Goal: Transaction & Acquisition: Book appointment/travel/reservation

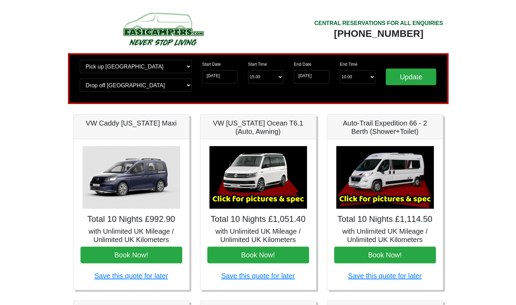
click at [370, 133] on h5 "Auto-Trail Expedition 66 - 2 Berth (Shower+Toilet)" at bounding box center [385, 127] width 102 height 17
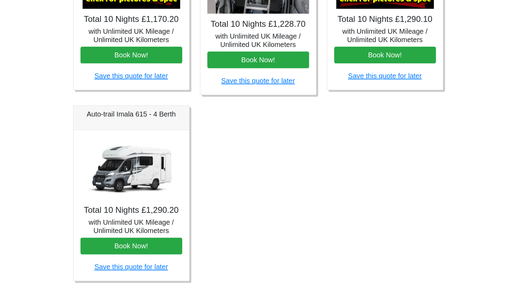
scroll to position [388, 0]
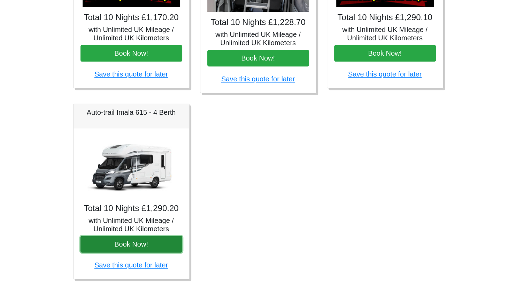
click at [128, 245] on button "Book Now!" at bounding box center [131, 244] width 102 height 17
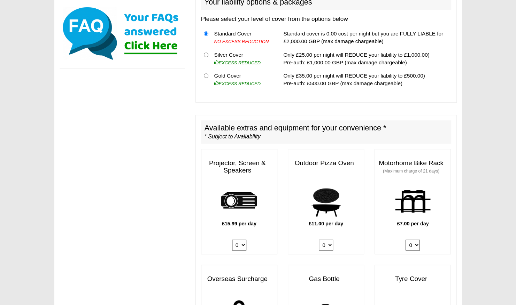
scroll to position [308, 0]
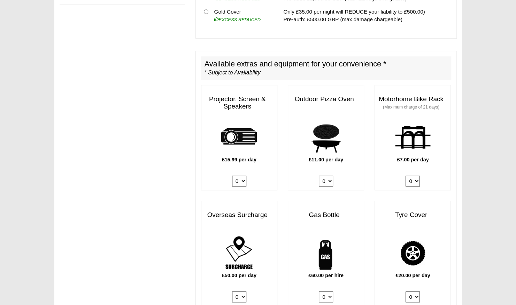
click at [332, 176] on select "0 1" at bounding box center [326, 181] width 14 height 11
select select "Pizza Oven x QTY 1 @ 11.00 GBP per day."
click at [319, 176] on select "0 1" at bounding box center [326, 181] width 14 height 11
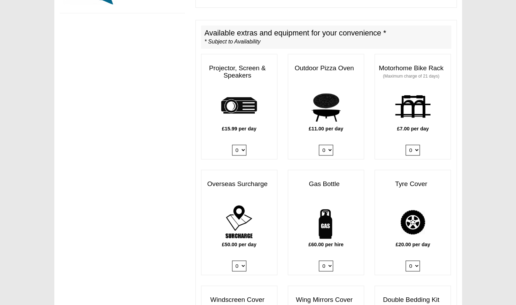
click at [328, 261] on select "0 1" at bounding box center [326, 266] width 14 height 11
select select "Gas Bottle x QTY 1 @ 60.00 GBP per hire."
click at [319, 261] on select "0 1" at bounding box center [326, 266] width 14 height 11
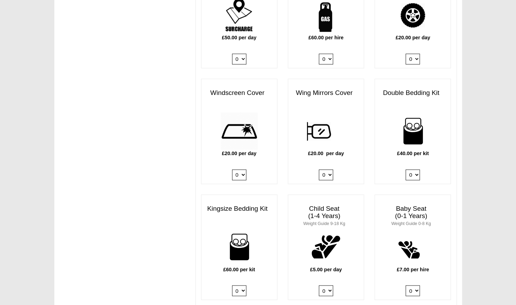
scroll to position [568, 0]
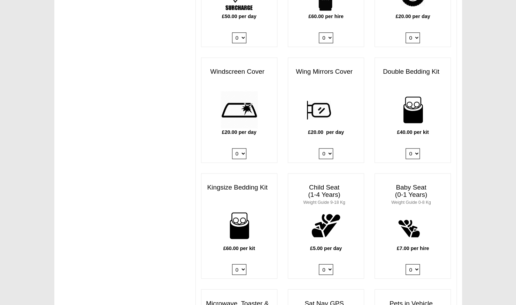
click at [417, 148] on select "0 1 2 3 4" at bounding box center [412, 153] width 14 height 11
select select "Double Bedding Kit x QTY 1 @ 40.00 GBP per kit."
click at [405, 148] on select "0 1 2 3 4" at bounding box center [412, 153] width 14 height 11
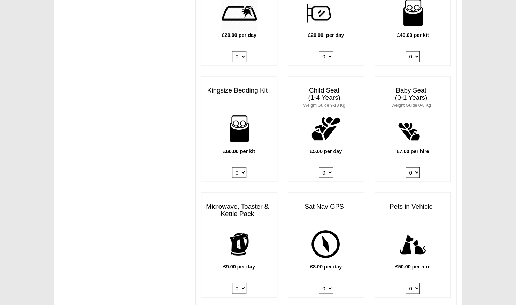
scroll to position [664, 0]
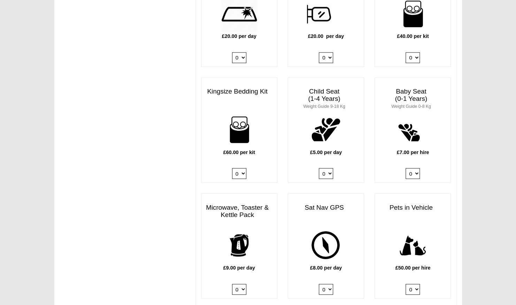
click at [244, 284] on select "0 1" at bounding box center [239, 289] width 14 height 11
select select "Kitchen Pack x QTY 1 @ 9.00 GBP per day."
click at [232, 284] on select "0 1" at bounding box center [239, 289] width 14 height 11
click at [243, 168] on select "0 1 2 3 4" at bounding box center [239, 173] width 14 height 11
click at [230, 193] on div "Microwave, Toaster & Kettle Pack £9.00 per day 0 1" at bounding box center [239, 245] width 76 height 105
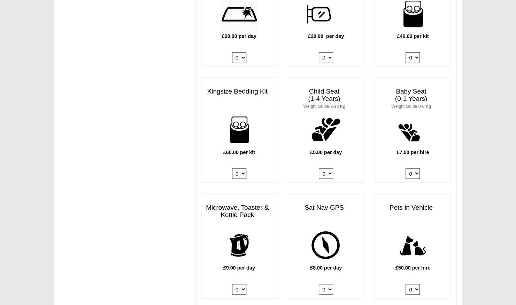
click at [418, 52] on select "0 1 2 3 4" at bounding box center [412, 57] width 14 height 11
select select
click at [405, 52] on select "0 1 2 3 4" at bounding box center [412, 57] width 14 height 11
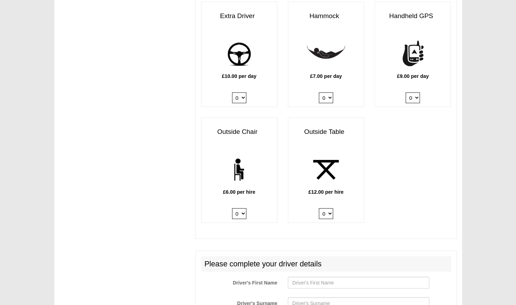
scroll to position [977, 0]
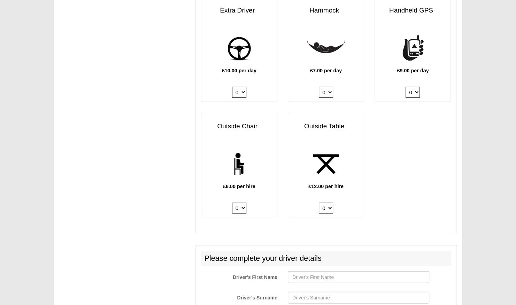
click at [329, 203] on select "0 1 2" at bounding box center [326, 208] width 14 height 11
select select "Outside Table x QTY 1 @ 12.00 GBP per hire."
click at [319, 203] on select "0 1 2" at bounding box center [326, 208] width 14 height 11
click at [241, 203] on select "0 1 2 3 4 5 6" at bounding box center [239, 208] width 14 height 11
select select "Outside Chair x QTY 2 @ 6.00 GBP per hire."
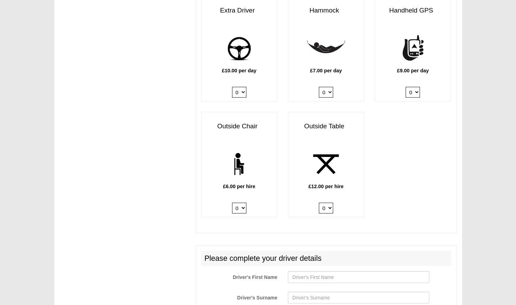
click at [232, 203] on select "0 1 2 3 4 5 6" at bounding box center [239, 208] width 14 height 11
click at [347, 272] on input "Driver's First Name" at bounding box center [358, 278] width 141 height 12
type input "leon"
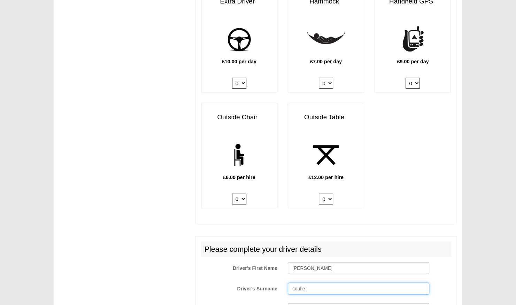
type input "r"
type input "coulier"
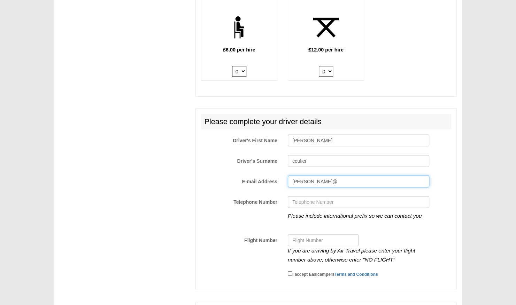
scroll to position [1130, 0]
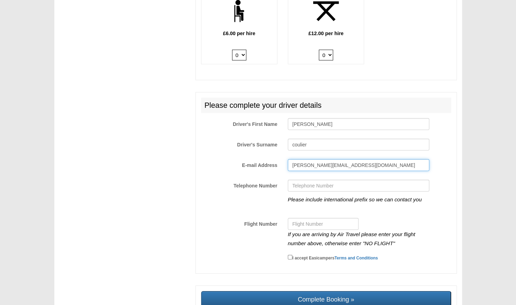
type input "[PERSON_NAME][EMAIL_ADDRESS][DOMAIN_NAME]"
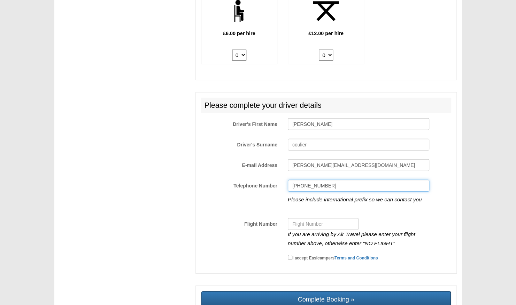
type input "[PHONE_NUMBER]"
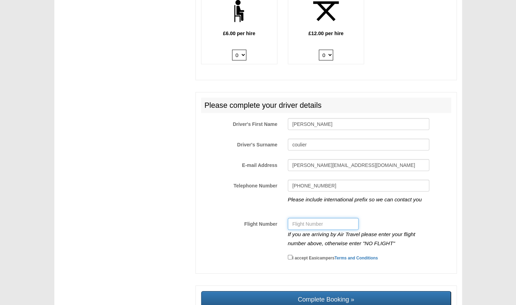
click at [298, 218] on input "Flight Number" at bounding box center [323, 224] width 71 height 12
type input "no flight"
click at [288, 255] on input "I accept Easicampers Terms and Conditions" at bounding box center [290, 257] width 5 height 5
checkbox input "true"
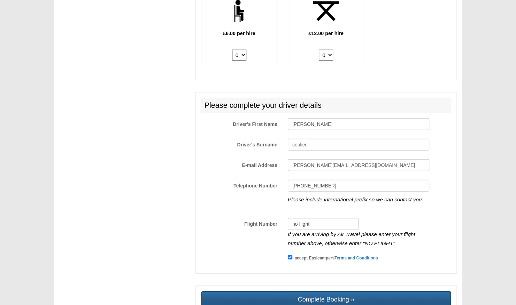
click at [326, 291] on input "Complete Booking »" at bounding box center [326, 299] width 250 height 17
type input "Sending, please wait..."
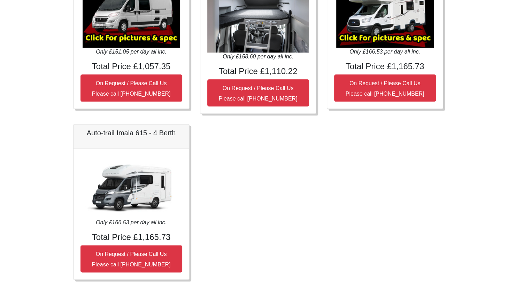
scroll to position [348, 0]
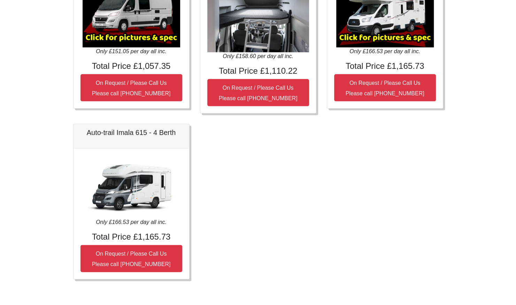
click at [143, 205] on img at bounding box center [131, 187] width 97 height 63
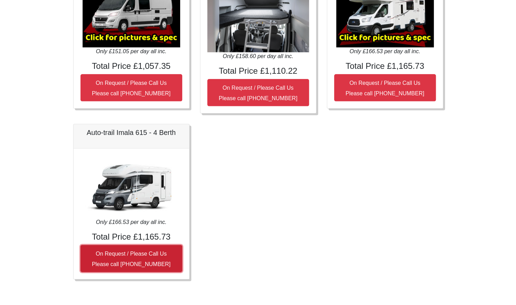
click at [135, 256] on small "On Request / Please Call Us Please call 0044 (0)131 322 6597" at bounding box center [131, 259] width 79 height 16
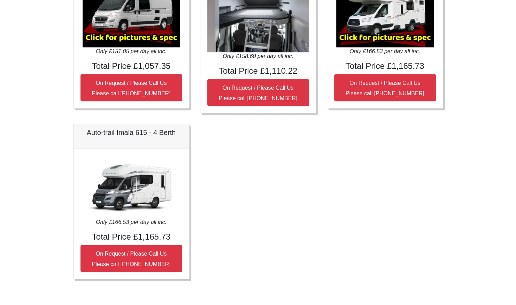
click at [250, 238] on div "Peugeot Partner Total 7 Nights £239.00 with Unlimited UK Mileage / Unlimited UK…" at bounding box center [258, 28] width 380 height 523
click at [148, 131] on h5 "Auto-trail Imala 615 - 4 Berth" at bounding box center [131, 132] width 102 height 8
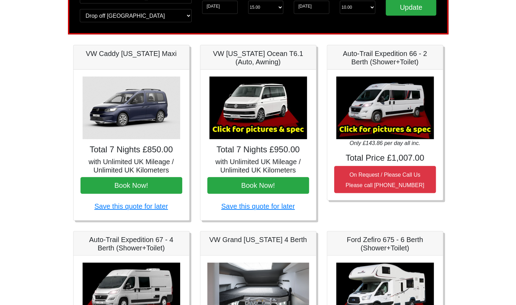
scroll to position [0, 0]
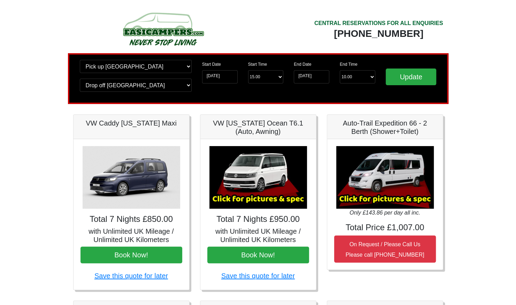
drag, startPoint x: 437, startPoint y: 52, endPoint x: 343, endPoint y: 40, distance: 95.5
click at [343, 40] on div "CENTRAL RESERVATIONS FOR ALL ENQUIRIES 00 44 ( 0 ) 1942 778899" at bounding box center [353, 32] width 190 height 44
drag, startPoint x: 343, startPoint y: 40, endPoint x: 274, endPoint y: 18, distance: 71.9
click at [274, 18] on div "CENTRAL RESERVATIONS FOR ALL ENQUIRIES 00 44 ( 0 ) 1942 778899" at bounding box center [353, 32] width 190 height 44
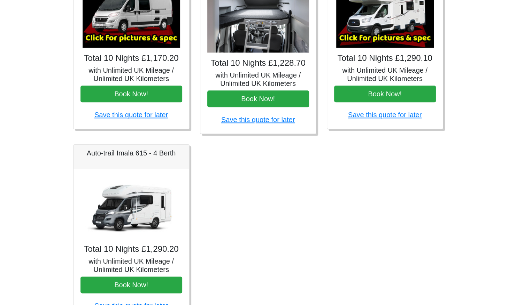
scroll to position [388, 0]
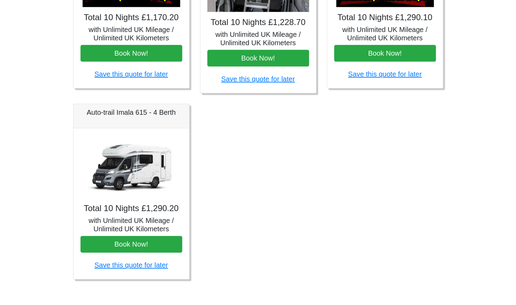
click at [130, 180] on img at bounding box center [131, 166] width 97 height 63
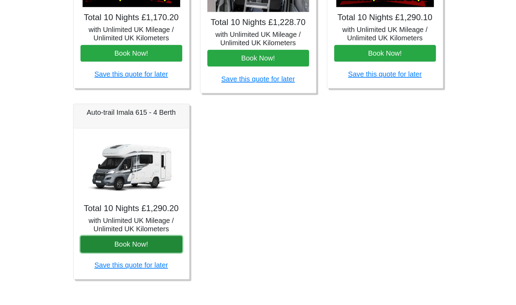
click at [132, 241] on button "Book Now!" at bounding box center [131, 244] width 102 height 17
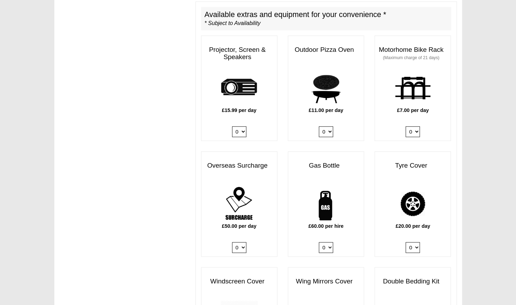
scroll to position [385, 0]
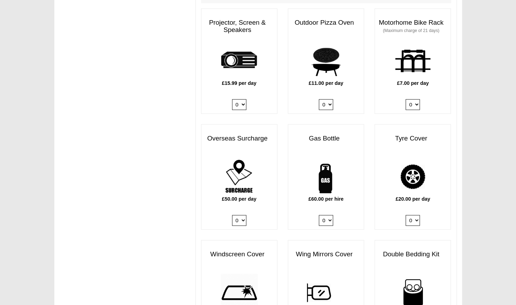
click at [331, 99] on select "0 1" at bounding box center [326, 104] width 14 height 11
select select "Pizza Oven x QTY 1 @ 11.00 GBP per day."
click at [319, 99] on select "0 1" at bounding box center [326, 104] width 14 height 11
click at [329, 215] on select "0 1" at bounding box center [326, 220] width 14 height 11
select select "Gas Bottle x QTY 1 @ 60.00 GBP per hire."
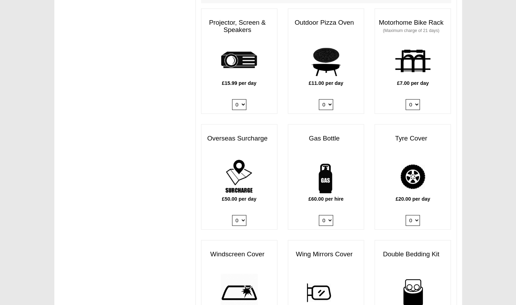
click at [319, 215] on select "0 1" at bounding box center [326, 220] width 14 height 11
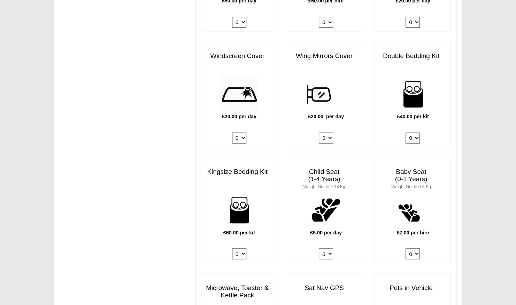
scroll to position [595, 0]
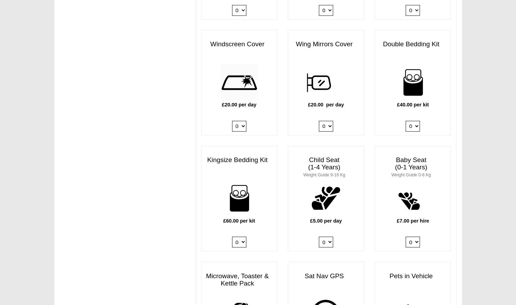
click at [242, 237] on select "0 1 2 3 4" at bounding box center [239, 242] width 14 height 11
select select "Kingsize Bedding Kit x QTY 1 @ 60.00 GBP per kit."
click at [232, 237] on select "0 1 2 3 4" at bounding box center [239, 242] width 14 height 11
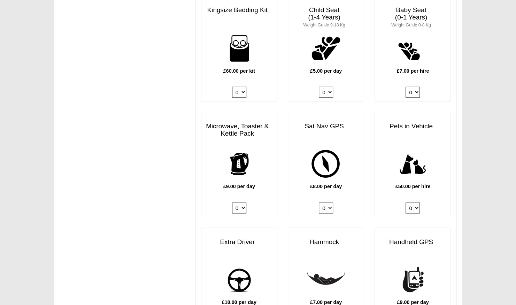
scroll to position [754, 0]
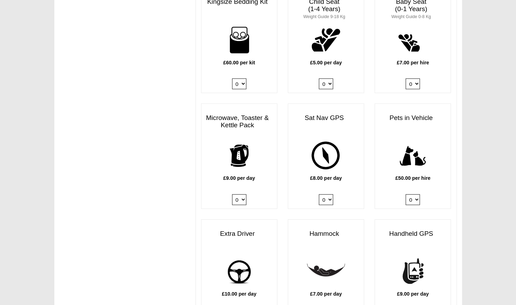
click at [244, 194] on select "0 1" at bounding box center [239, 199] width 14 height 11
click at [232, 194] on select "0 1" at bounding box center [239, 199] width 14 height 11
click at [238, 194] on select "0 1" at bounding box center [239, 199] width 14 height 11
select select "Kitchen Pack x QTY 1 @ 9.00 GBP per day."
click at [232, 194] on select "0 1" at bounding box center [239, 199] width 14 height 11
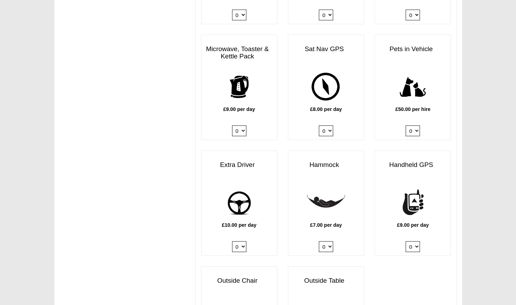
scroll to position [846, 0]
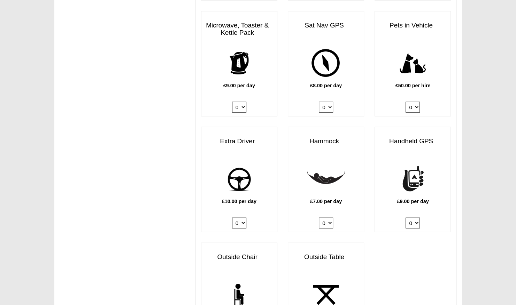
click at [243, 218] on select "0 1" at bounding box center [239, 223] width 14 height 11
select select "Extra Driver x QTY 1 @ 10.00 GBP per day."
click at [232, 218] on select "0 1" at bounding box center [239, 223] width 14 height 11
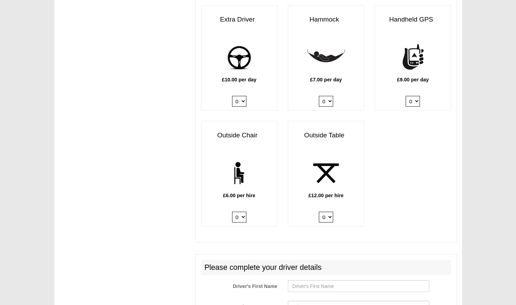
scroll to position [999, 0]
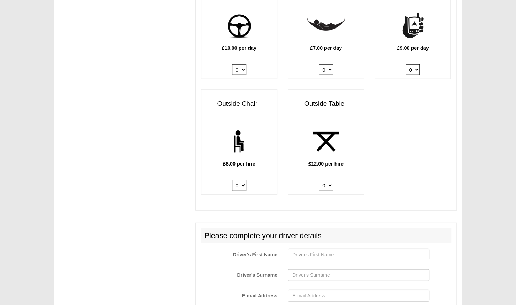
click at [243, 180] on select "0 1 2 3 4 5 6" at bounding box center [239, 185] width 14 height 11
select select "Outside Chair x QTY 2 @ 6.00 GBP per hire."
click at [232, 180] on select "0 1 2 3 4 5 6" at bounding box center [239, 185] width 14 height 11
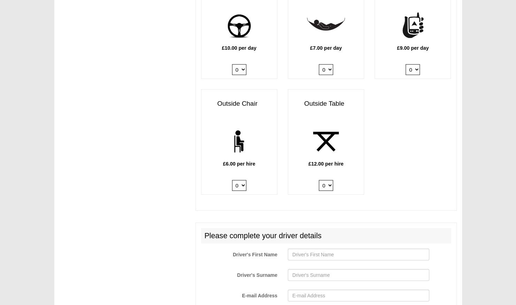
click at [329, 180] on select "0 1 2" at bounding box center [326, 185] width 14 height 11
select select "Outside Table x QTY 1 @ 12.00 GBP per hire."
click at [319, 180] on select "0 1 2" at bounding box center [326, 185] width 14 height 11
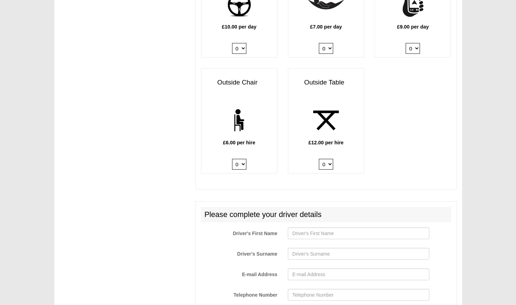
scroll to position [1030, 0]
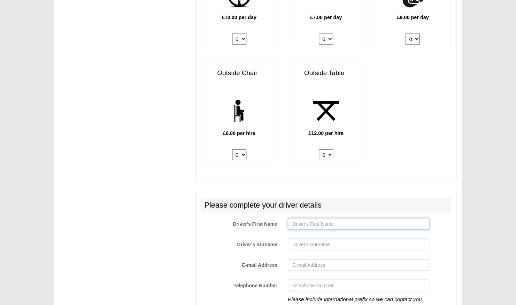
click at [329, 218] on input "Driver's First Name" at bounding box center [358, 224] width 141 height 12
type input "[PERSON_NAME]"
type input "coulier"
type input "[PERSON_NAME][EMAIL_ADDRESS][DOMAIN_NAME]"
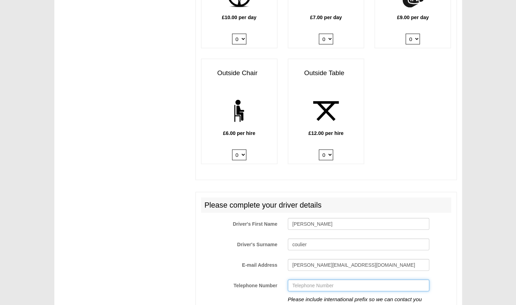
type input "[PHONE_NUMBER]"
type input "no flight"
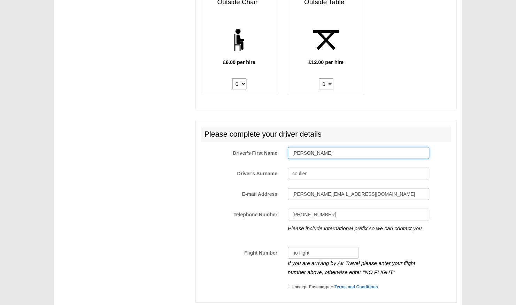
scroll to position [1111, 0]
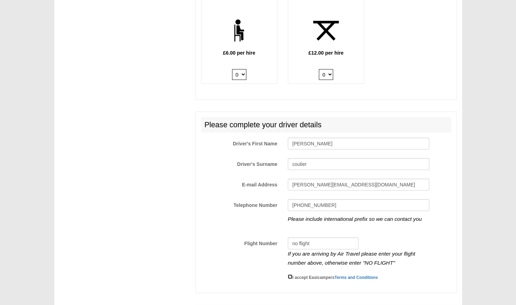
click at [288, 275] on input "I accept Easicampers Terms and Conditions" at bounding box center [290, 277] width 5 height 5
checkbox input "true"
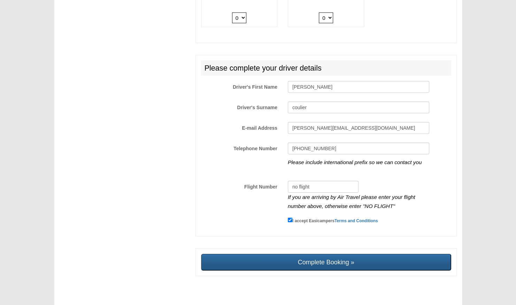
click at [323, 254] on input "Complete Booking »" at bounding box center [326, 262] width 250 height 17
type input "Sending, please wait..."
